Goal: Information Seeking & Learning: Learn about a topic

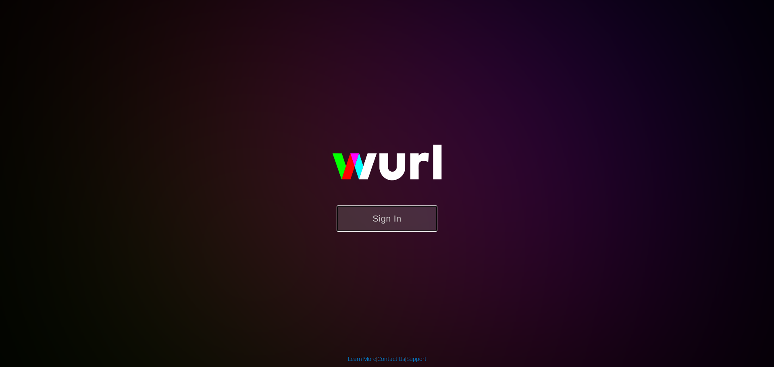
click at [374, 215] on button "Sign In" at bounding box center [387, 219] width 101 height 26
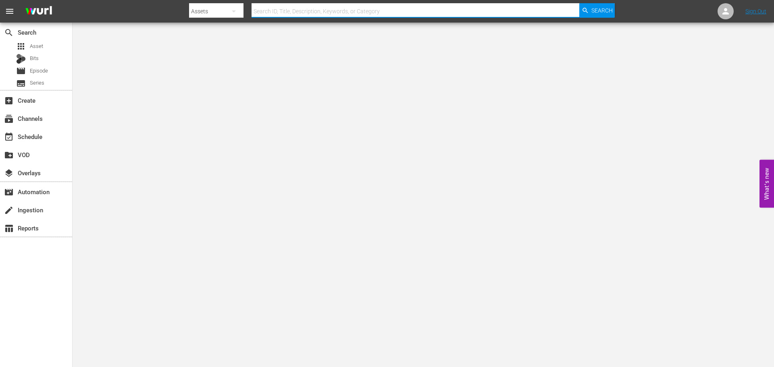
click at [289, 10] on input "text" at bounding box center [416, 11] width 328 height 19
type input "it had to be you"
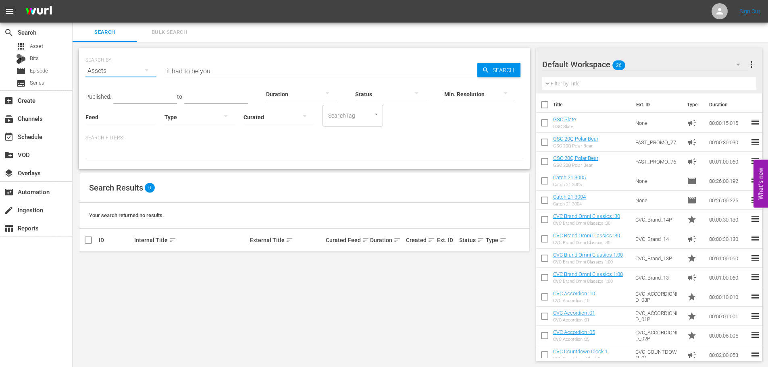
click at [139, 65] on button "button" at bounding box center [146, 69] width 19 height 19
click at [110, 122] on div "Episodes" at bounding box center [111, 124] width 32 height 13
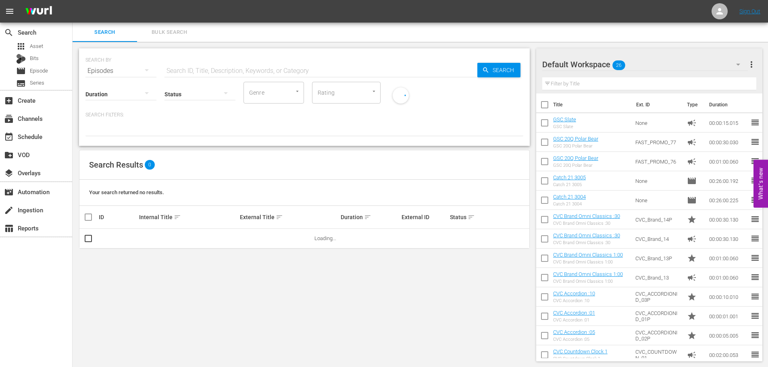
click at [320, 74] on input "text" at bounding box center [320, 70] width 313 height 19
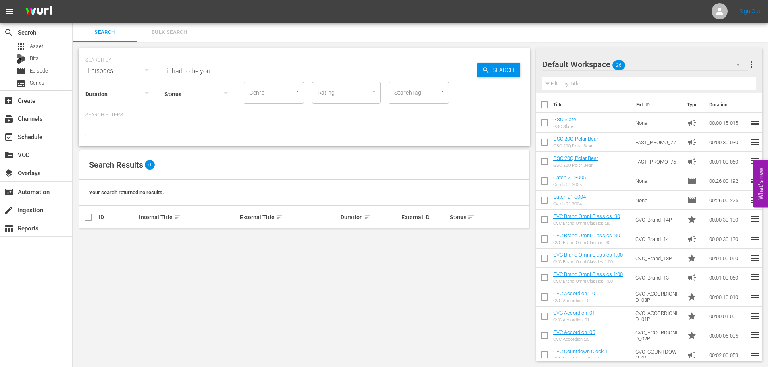
click at [173, 72] on input "it had to be you" at bounding box center [320, 70] width 313 height 19
type input "had to be you"
drag, startPoint x: 421, startPoint y: 288, endPoint x: 328, endPoint y: 214, distance: 118.8
click at [421, 288] on div "SEARCH BY Search By Episodes Search ID, Title, Description, Keywords, or Catego…" at bounding box center [305, 205] width 464 height 326
click at [27, 121] on div "subscriptions Channels" at bounding box center [22, 117] width 45 height 7
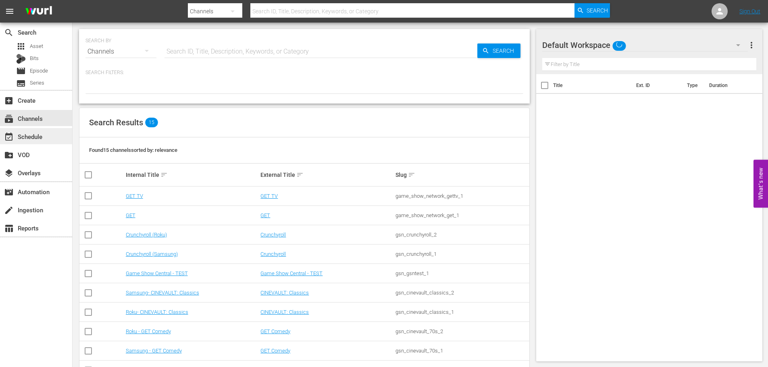
click at [43, 138] on div "event_available Schedule" at bounding box center [22, 135] width 45 height 7
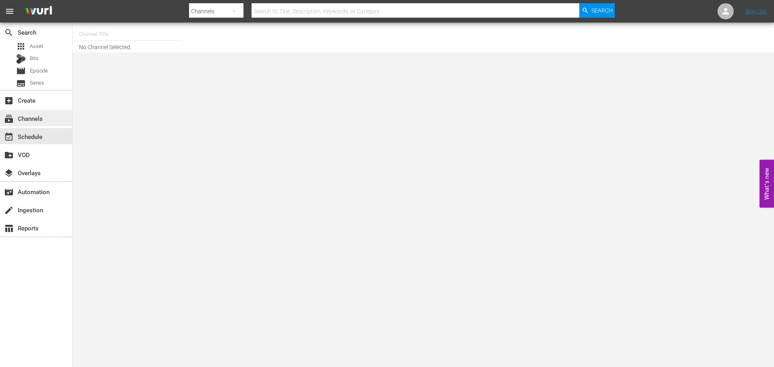
click at [40, 116] on div "subscriptions Channels" at bounding box center [22, 117] width 45 height 7
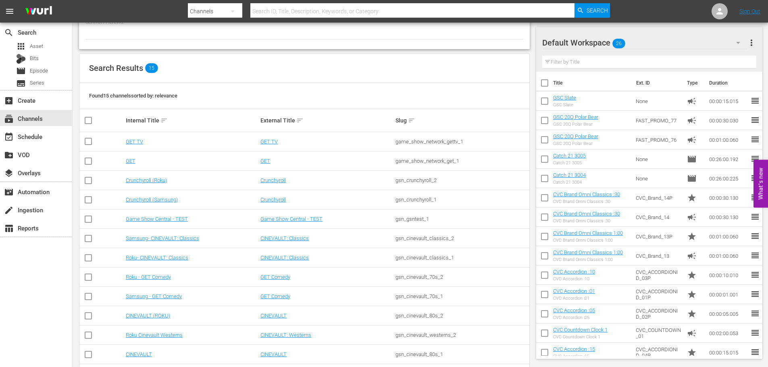
scroll to position [121, 0]
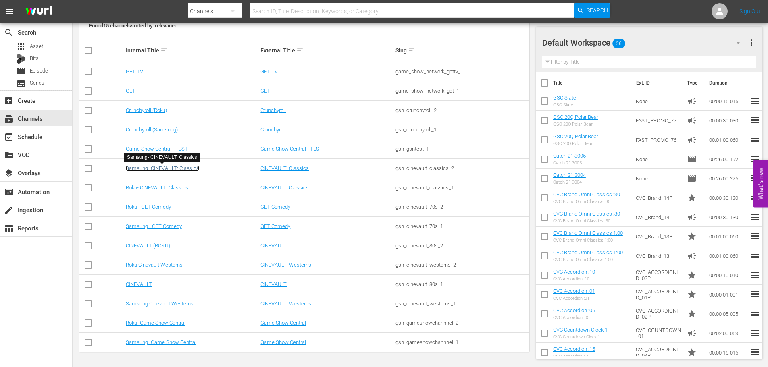
click at [175, 168] on link "Samsung- CINEVAULT: Classics" at bounding box center [162, 168] width 73 height 6
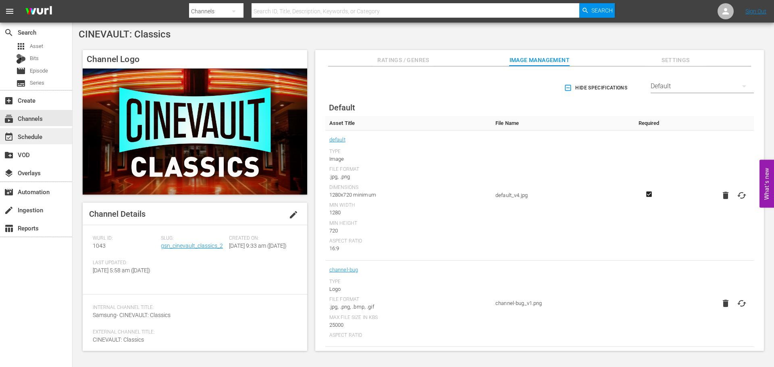
click at [32, 134] on div "event_available Schedule" at bounding box center [22, 135] width 45 height 7
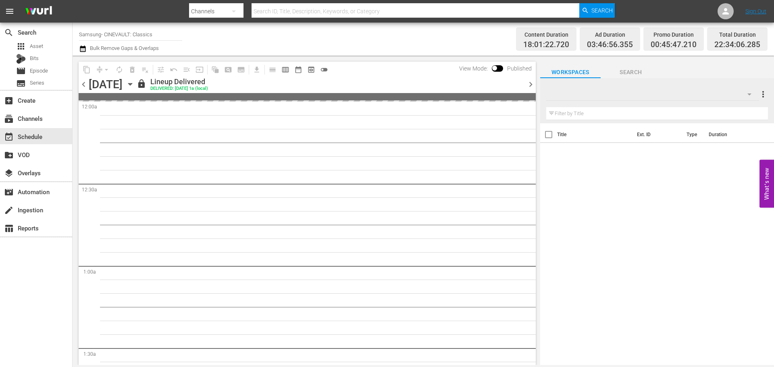
click at [123, 86] on div "[DATE]" at bounding box center [106, 84] width 34 height 13
click at [135, 84] on icon "button" at bounding box center [130, 84] width 9 height 9
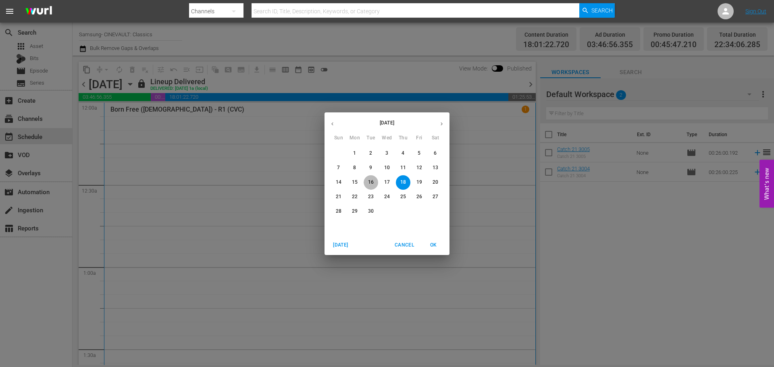
click at [370, 181] on p "16" at bounding box center [371, 182] width 6 height 7
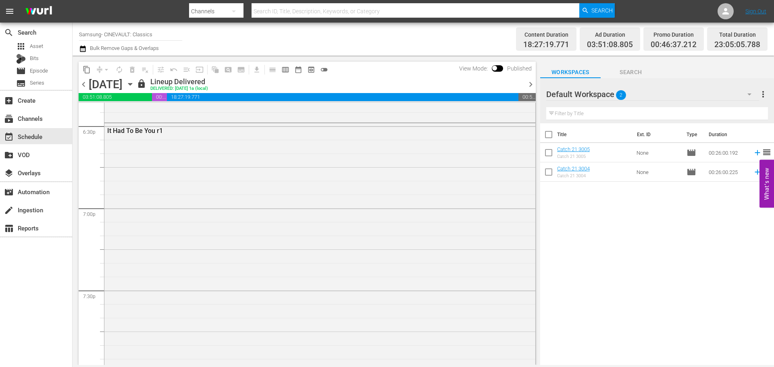
scroll to position [2993, 0]
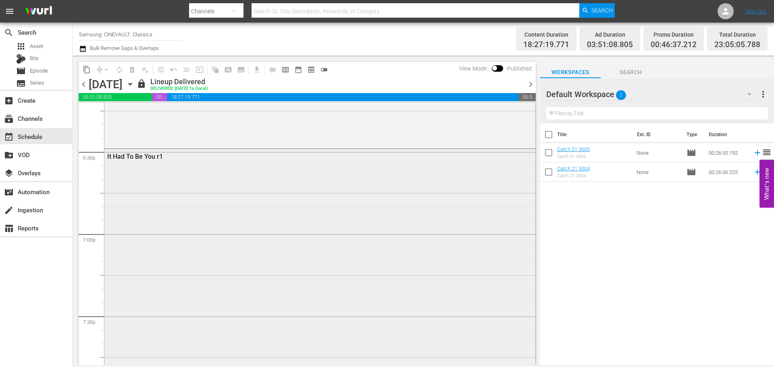
click at [320, 199] on div "It Had To Be You r1" at bounding box center [319, 316] width 431 height 335
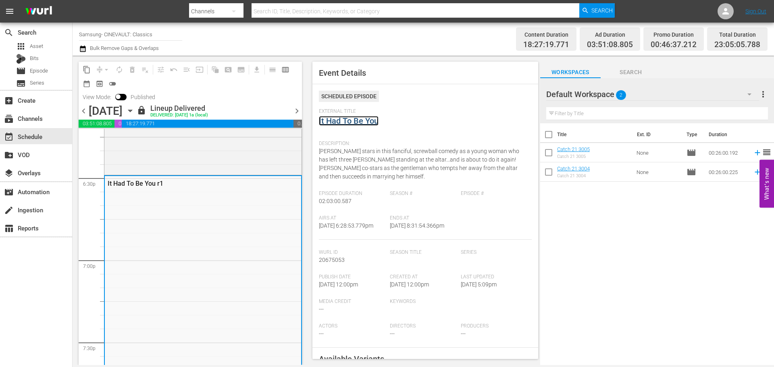
click at [353, 121] on link "It Had To Be You" at bounding box center [349, 121] width 60 height 10
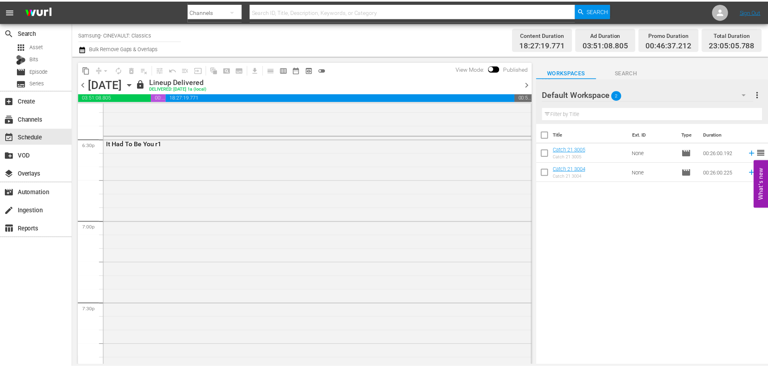
scroll to position [2941, 0]
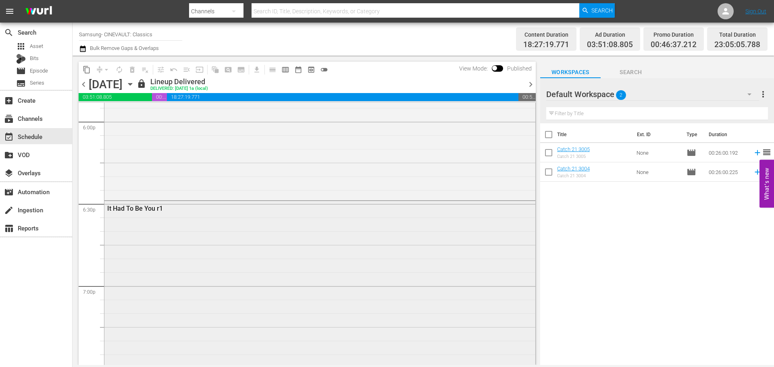
click at [249, 245] on div "It Had To Be You r1" at bounding box center [319, 368] width 431 height 335
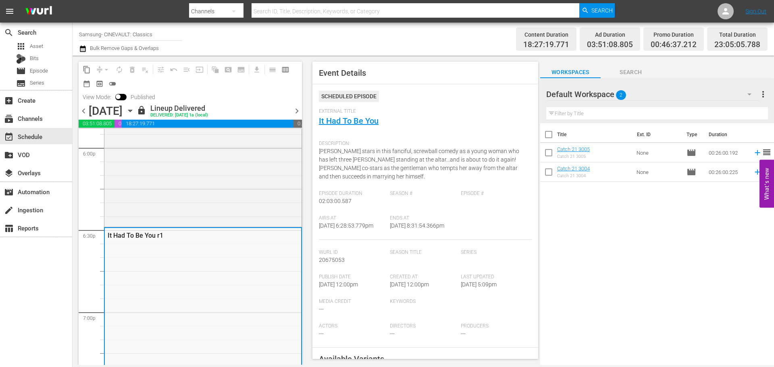
click at [288, 39] on div "Channel Title Samsung- CINEVAULT: Classics Bulk Remove Gaps & Overlaps" at bounding box center [267, 39] width 376 height 29
click at [362, 121] on link "It Had To Be You" at bounding box center [349, 121] width 60 height 10
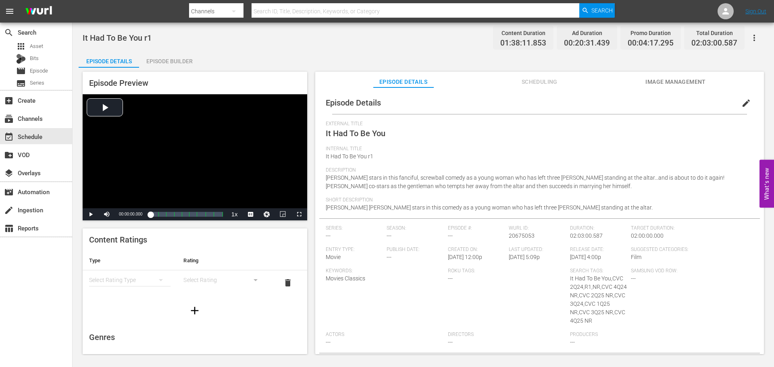
click at [558, 81] on span "Scheduling" at bounding box center [539, 82] width 60 height 10
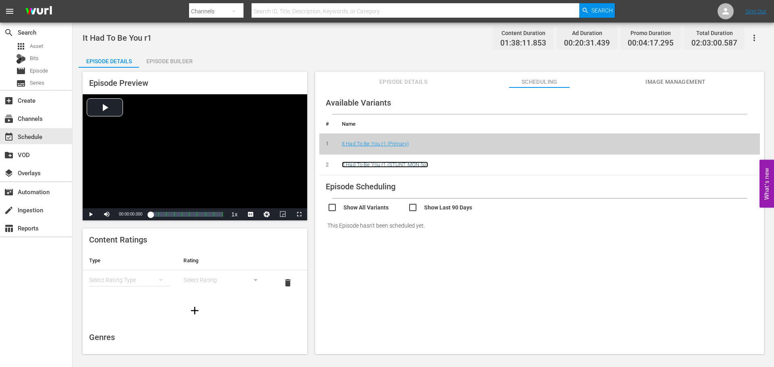
click at [401, 164] on link "It Had To Be You r1 (STUNT MON 5p)" at bounding box center [385, 165] width 86 height 6
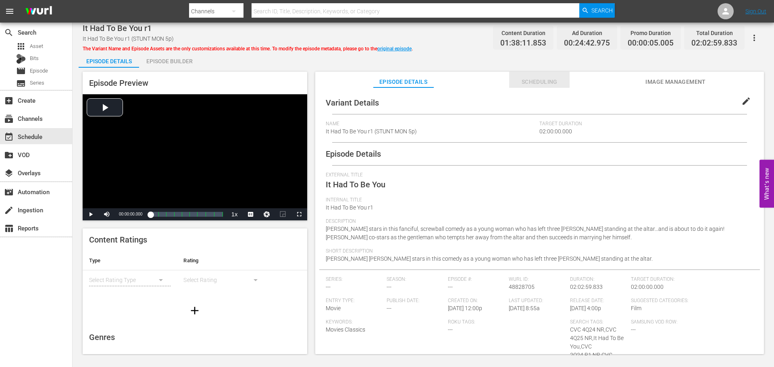
click at [543, 83] on span "Scheduling" at bounding box center [539, 82] width 60 height 10
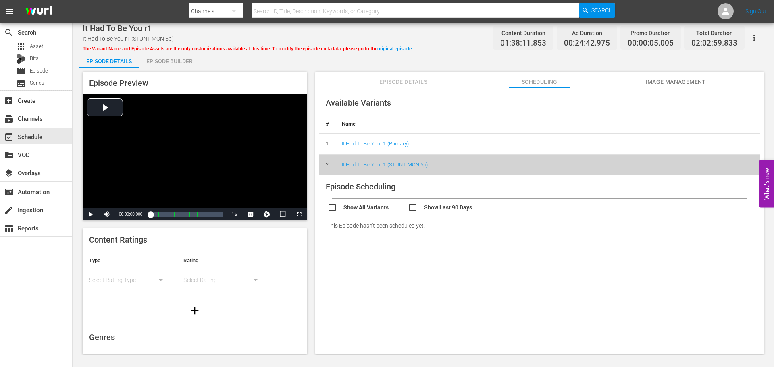
click at [331, 64] on div "Episode Details Episode Builder Episode Preview Video Player is loading. Play V…" at bounding box center [423, 206] width 689 height 309
click at [27, 33] on div "search Search" at bounding box center [22, 30] width 45 height 7
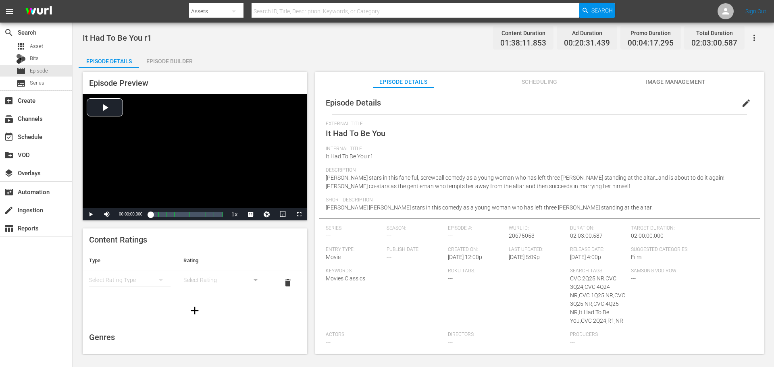
click at [565, 84] on span "Scheduling" at bounding box center [539, 82] width 60 height 10
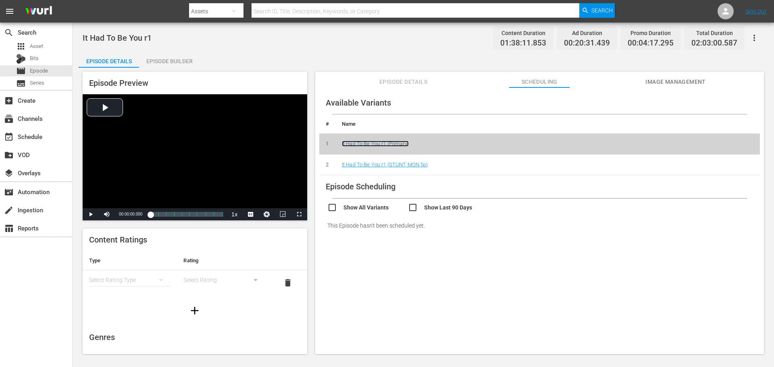
click at [391, 145] on link "It Had To Be You r1 (Primary)" at bounding box center [375, 144] width 67 height 6
click at [395, 79] on span "Episode Details" at bounding box center [403, 82] width 60 height 10
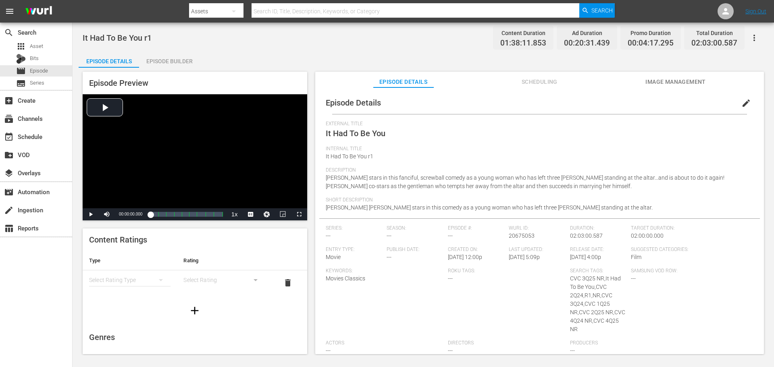
drag, startPoint x: 281, startPoint y: 56, endPoint x: 285, endPoint y: 67, distance: 11.7
click at [282, 56] on div "Episode Details Episode Builder Episode Preview Video Player is loading. Play V…" at bounding box center [423, 206] width 689 height 309
